Goal: Task Accomplishment & Management: Complete application form

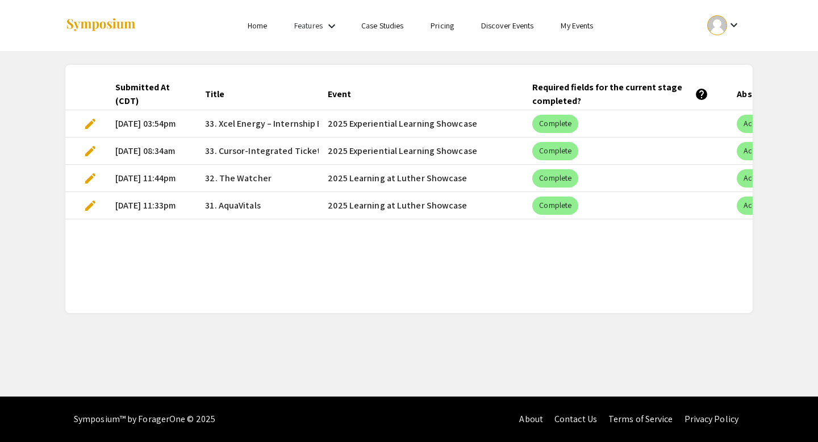
click at [91, 125] on span "edit" at bounding box center [91, 124] width 14 height 14
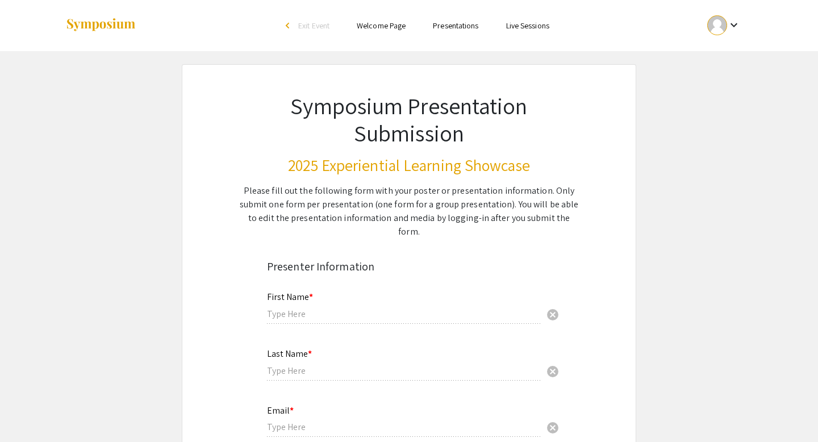
type input "Mughees"
type input "Warraich"
type input "[EMAIL_ADDRESS][DOMAIN_NAME]"
radio input "true"
type input "Computer Science and Data Science"
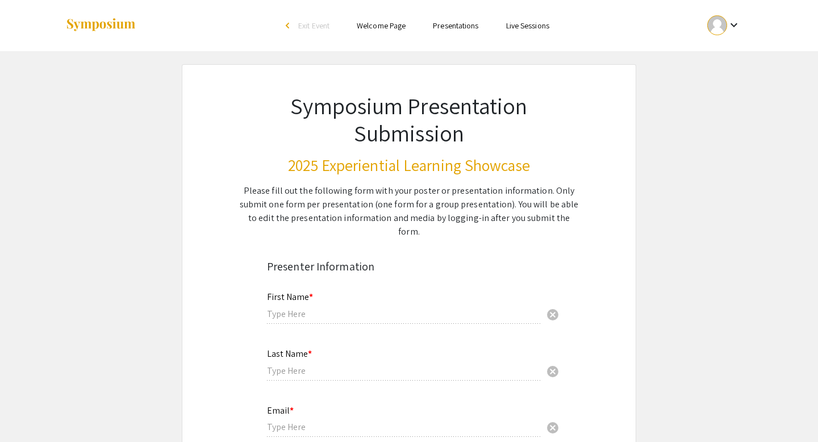
radio input "true"
type input "Prof [PERSON_NAME]"
radio input "true"
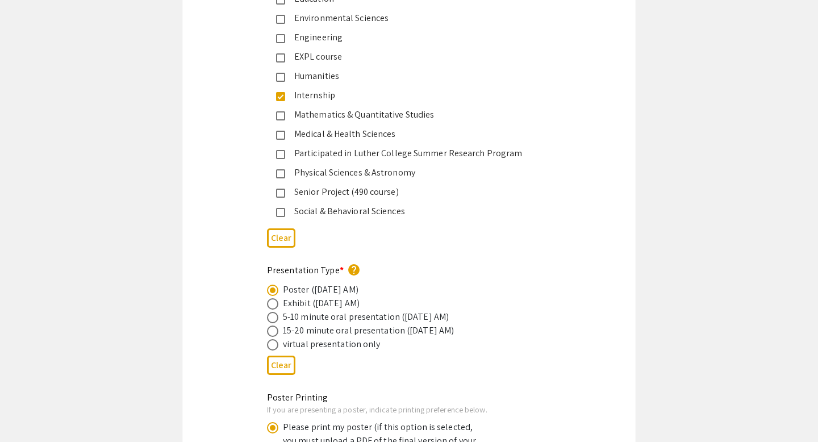
select select "custom"
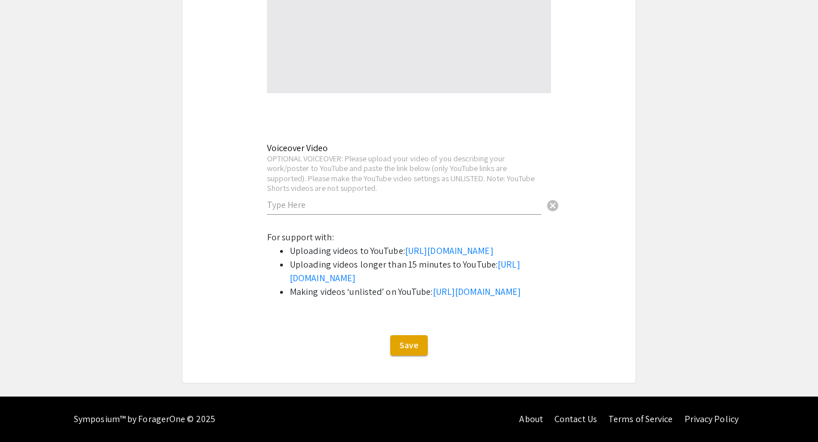
type input "0"
select select "custom"
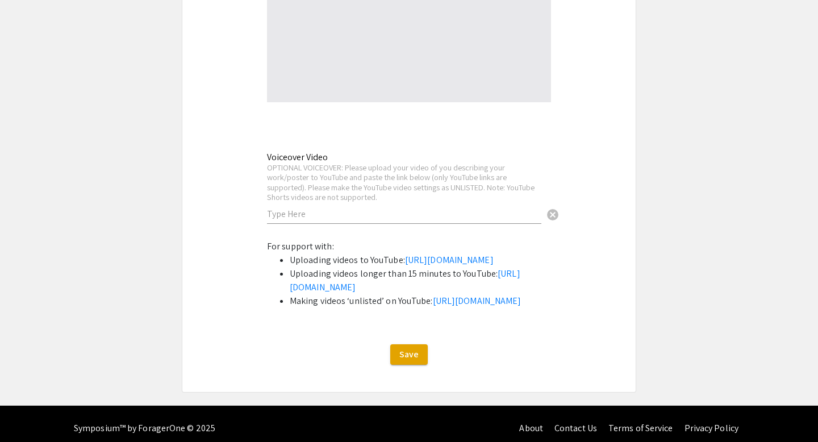
type input "1"
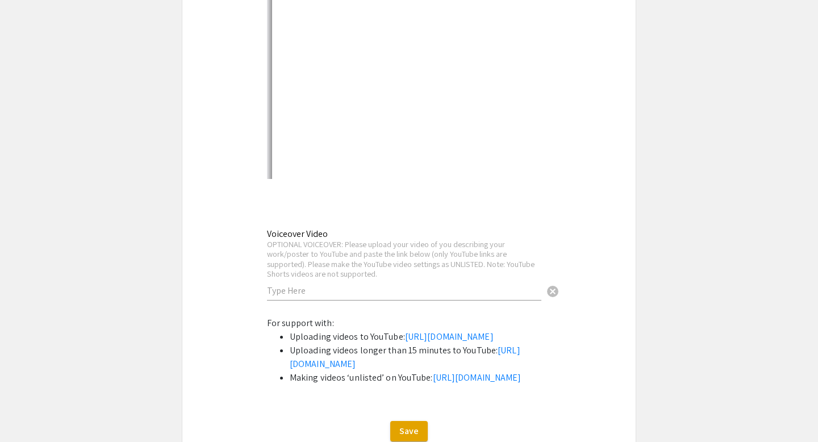
scroll to position [2751, 0]
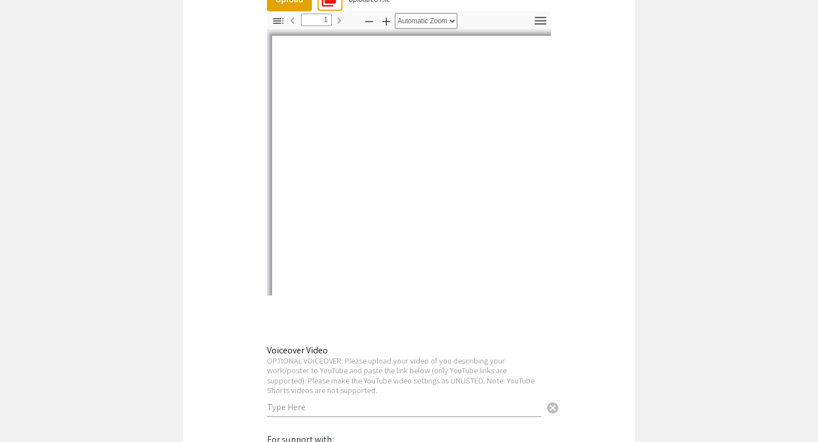
select select "auto"
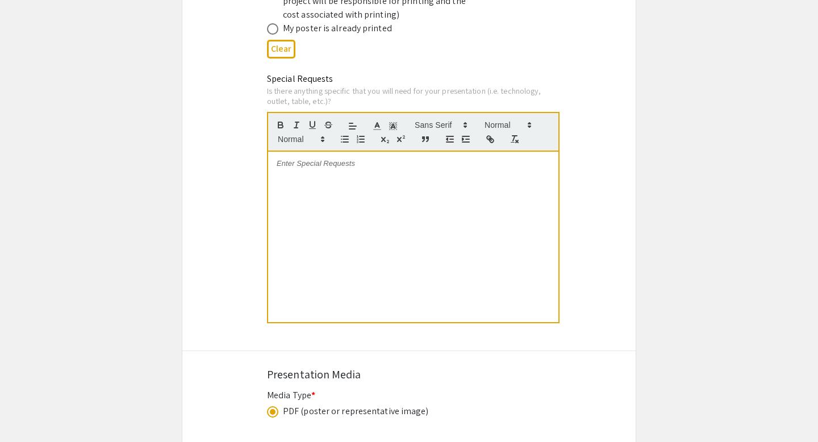
scroll to position [2202, 0]
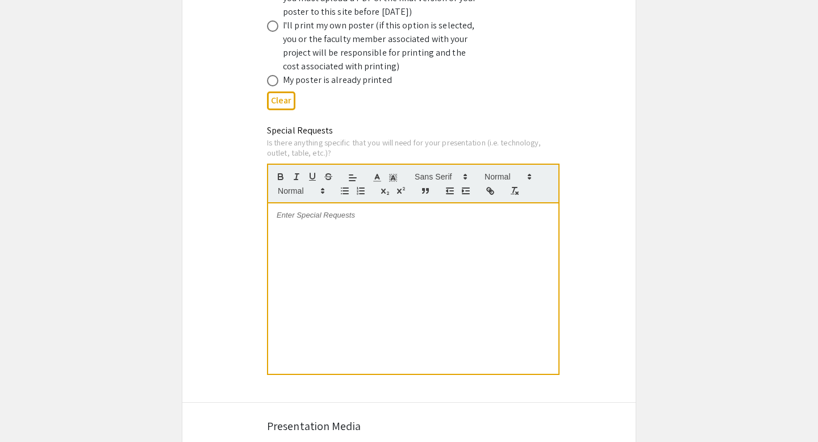
click at [379, 227] on div at bounding box center [413, 288] width 290 height 170
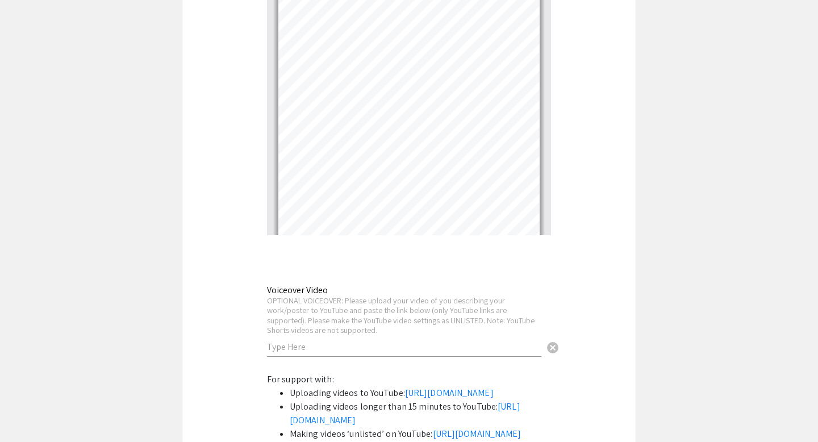
scroll to position [3042, 0]
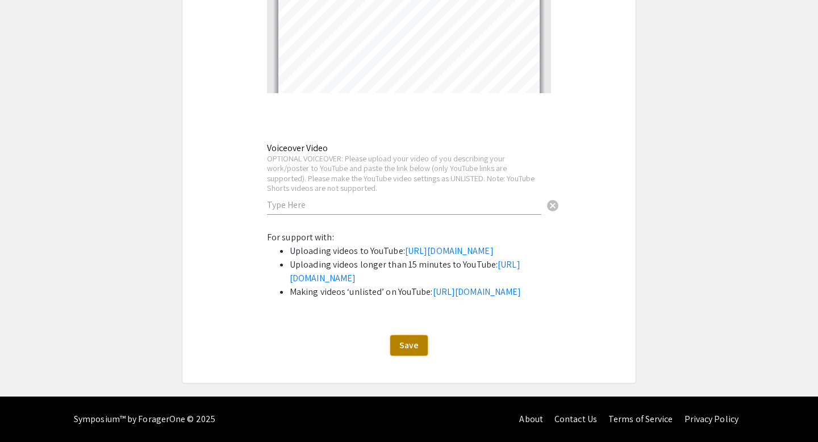
click at [406, 347] on span "Save" at bounding box center [408, 345] width 19 height 12
